Goal: Task Accomplishment & Management: Use online tool/utility

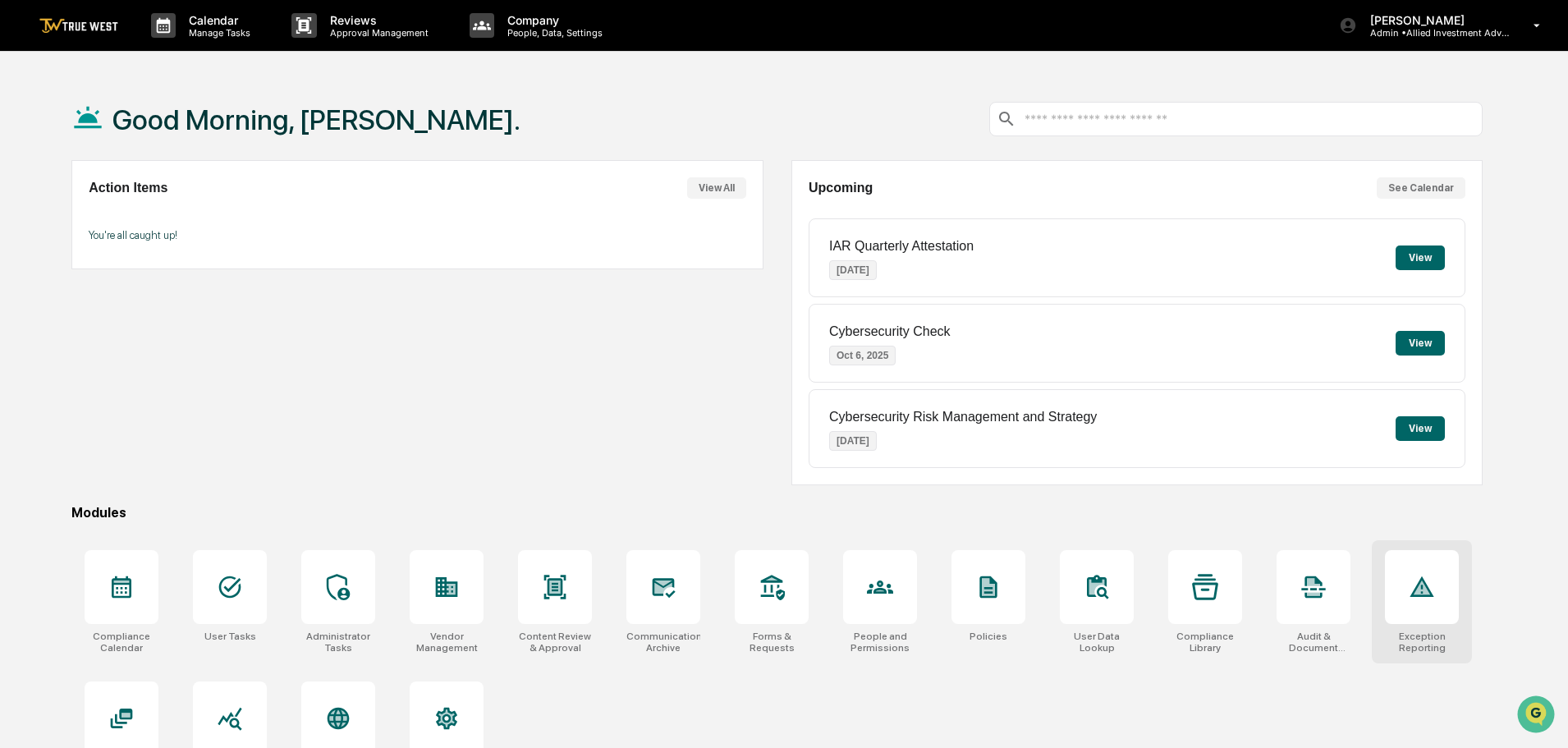
click at [1430, 598] on icon at bounding box center [1422, 586] width 26 height 26
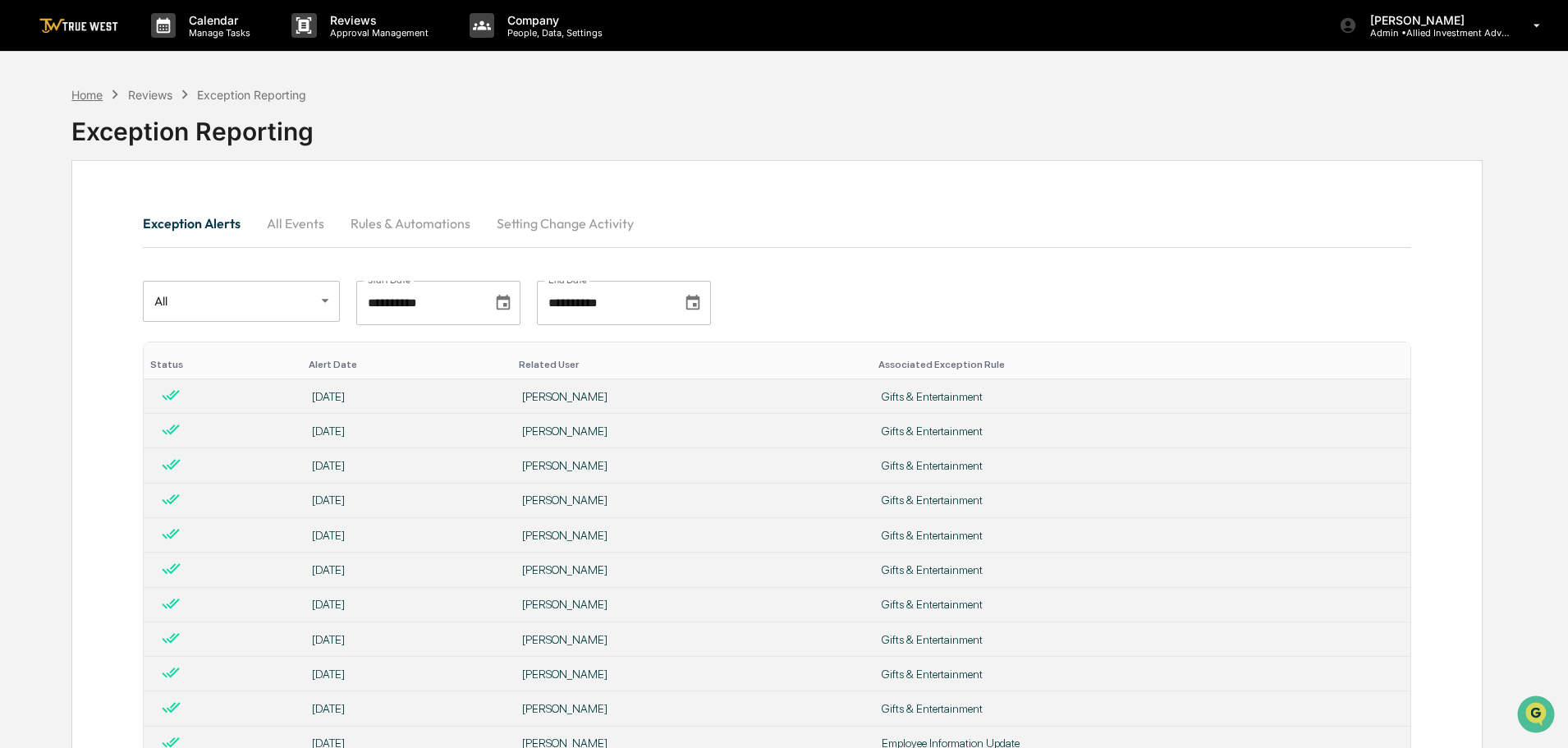
click at [76, 93] on div "Home" at bounding box center [87, 95] width 31 height 14
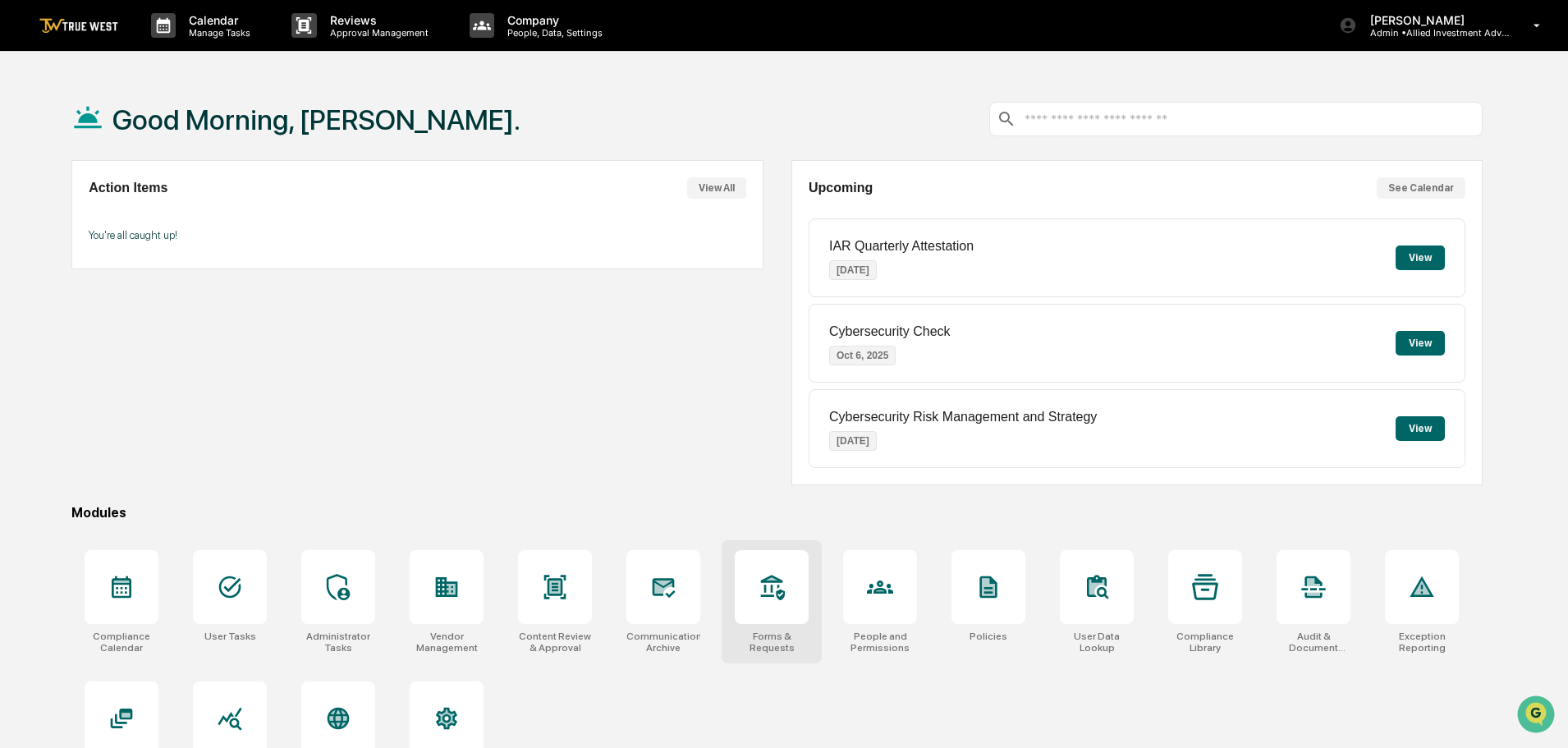
click at [782, 593] on icon at bounding box center [771, 586] width 26 height 26
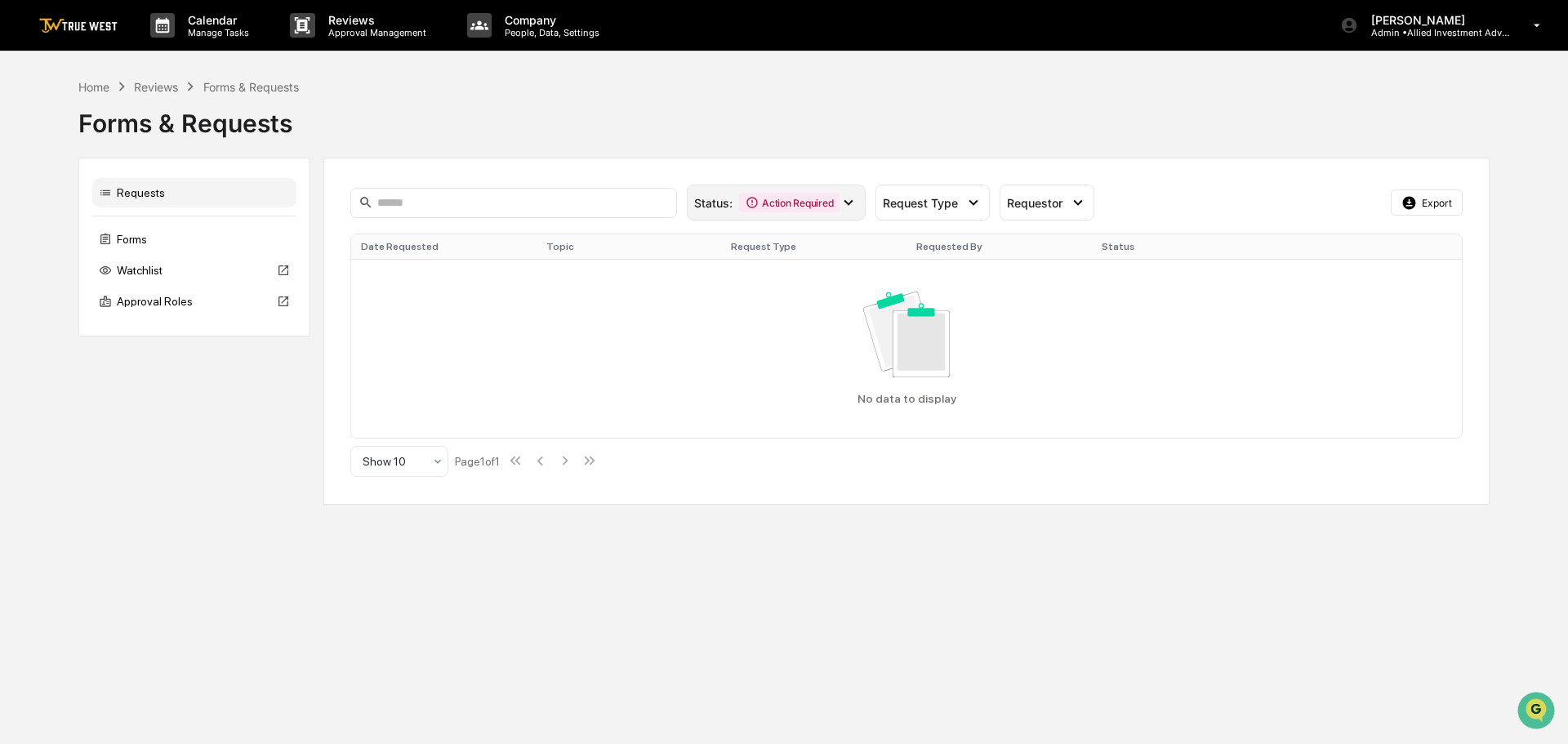
click at [847, 203] on icon at bounding box center [848, 203] width 9 height 6
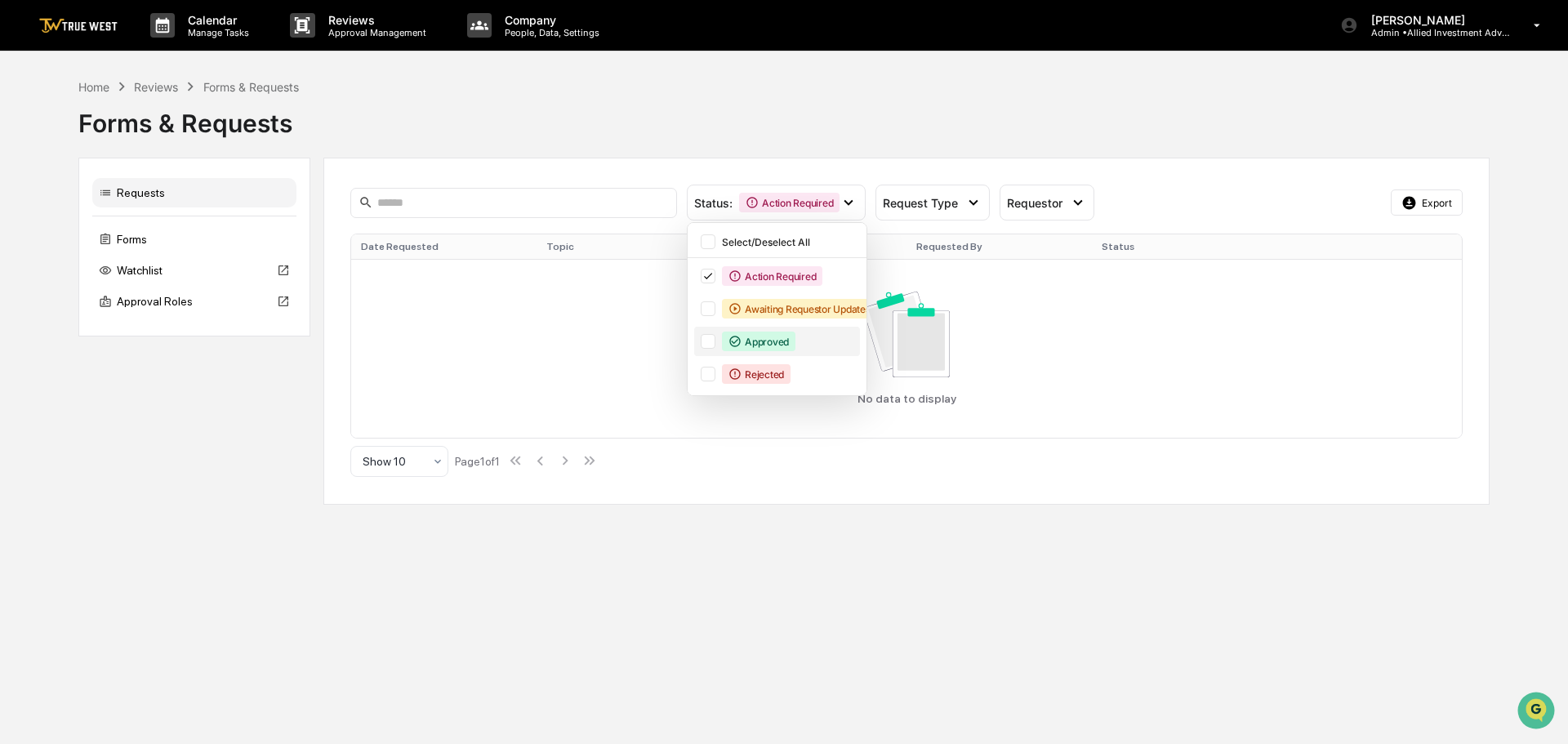
click at [708, 338] on div at bounding box center [707, 341] width 14 height 14
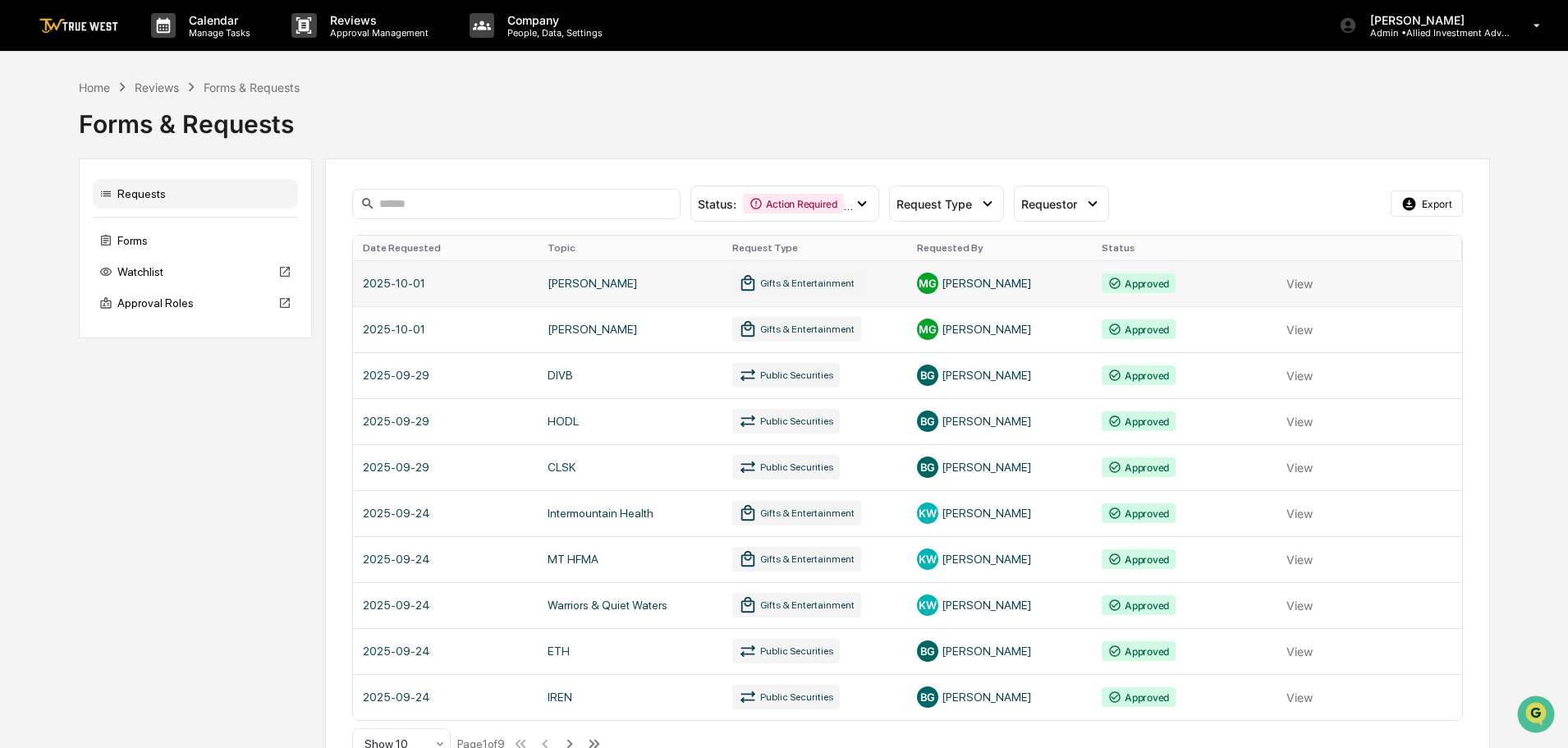
click at [1297, 282] on link at bounding box center [907, 283] width 1110 height 46
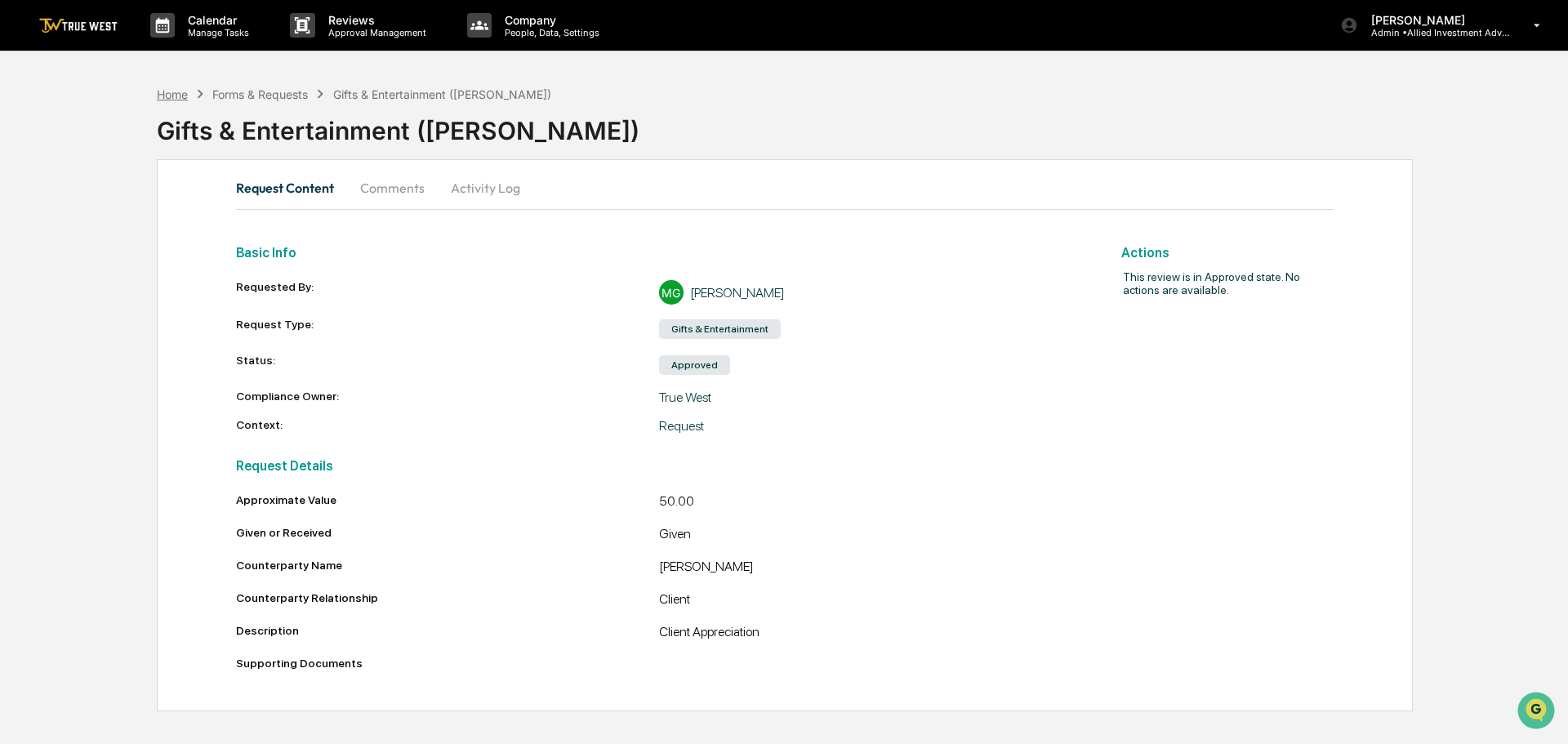
click at [179, 99] on div "Home" at bounding box center [173, 94] width 31 height 13
